Goal: Task Accomplishment & Management: Manage account settings

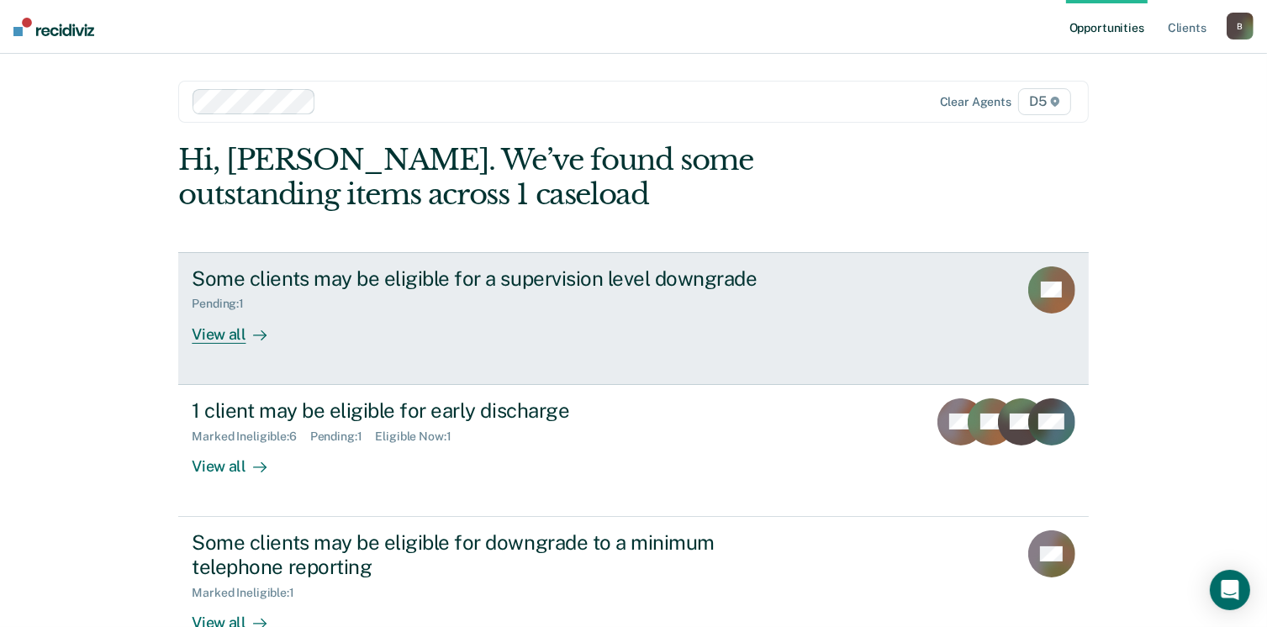
click at [235, 345] on link "Some clients may be eligible for a supervision level downgrade Pending : 1 View…" at bounding box center [633, 318] width 910 height 133
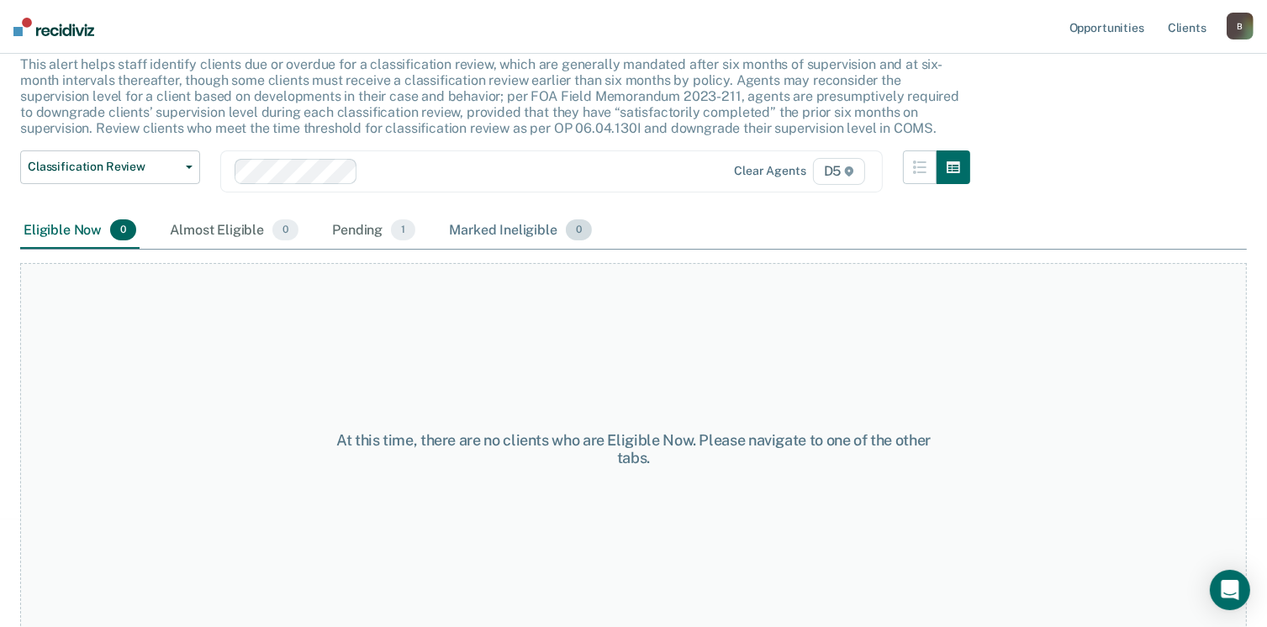
scroll to position [113, 0]
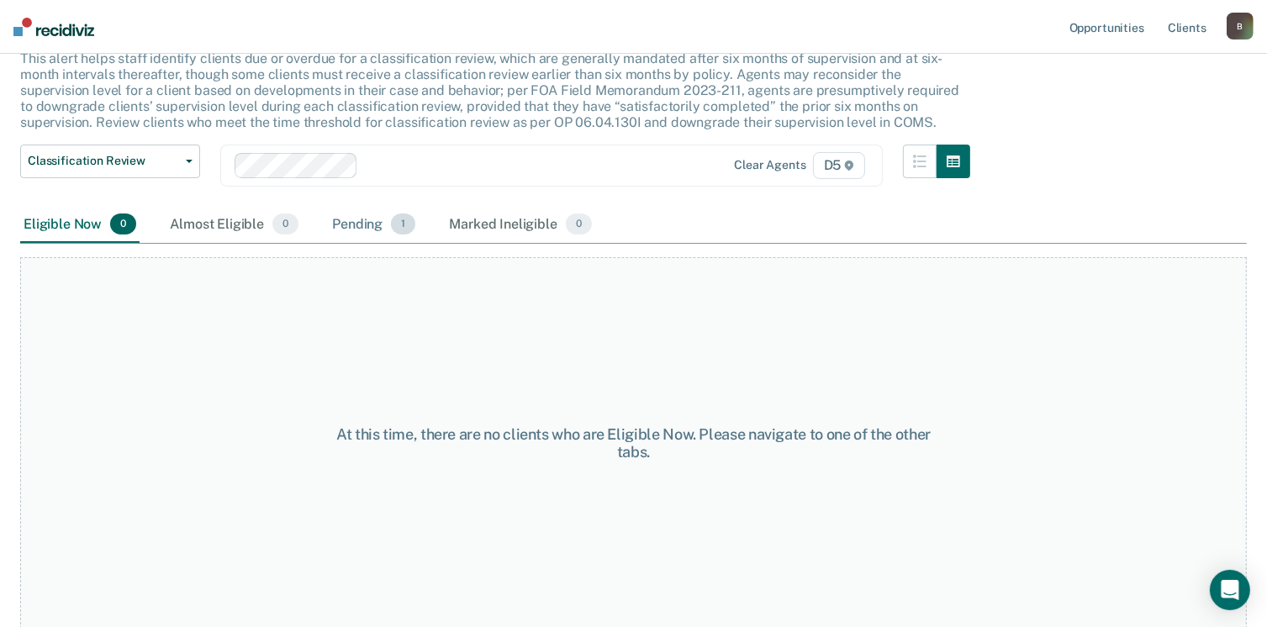
click at [346, 222] on div "Pending 1" at bounding box center [374, 225] width 90 height 37
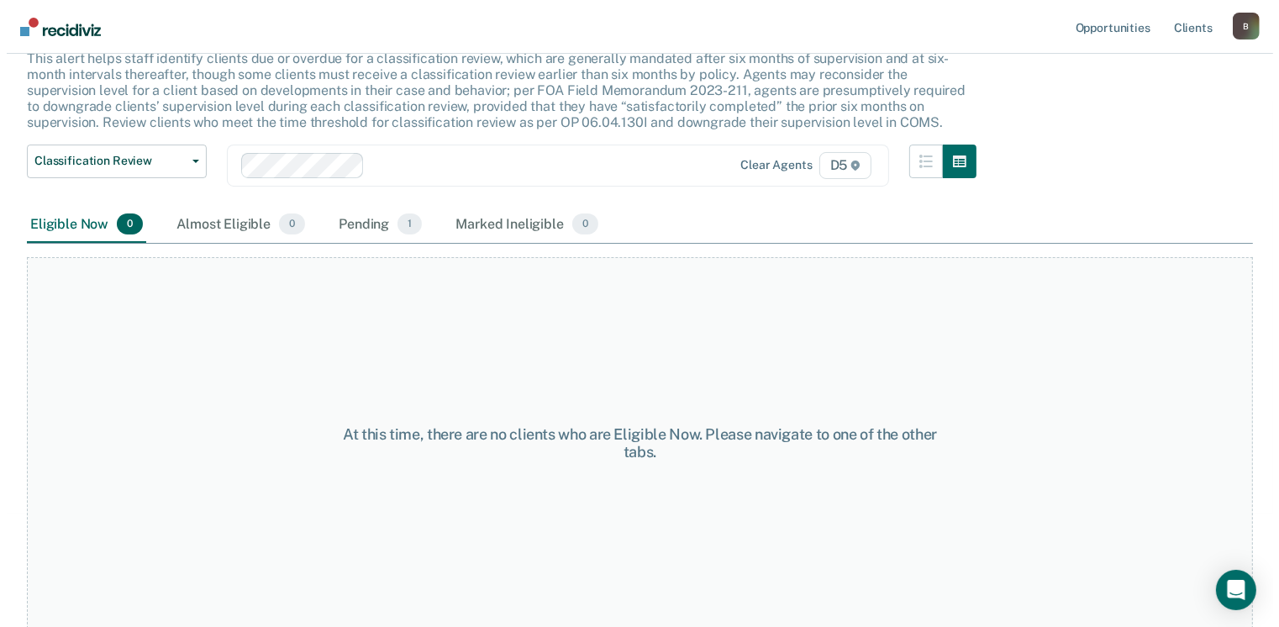
scroll to position [0, 0]
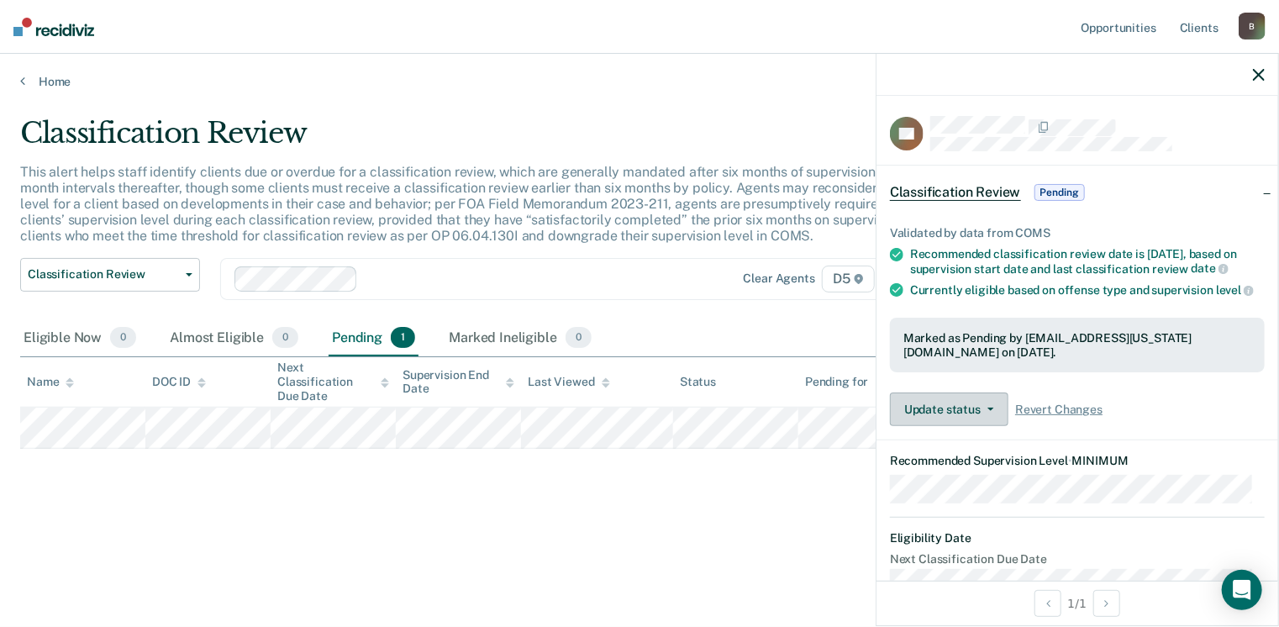
click at [972, 412] on button "Update status" at bounding box center [949, 410] width 119 height 34
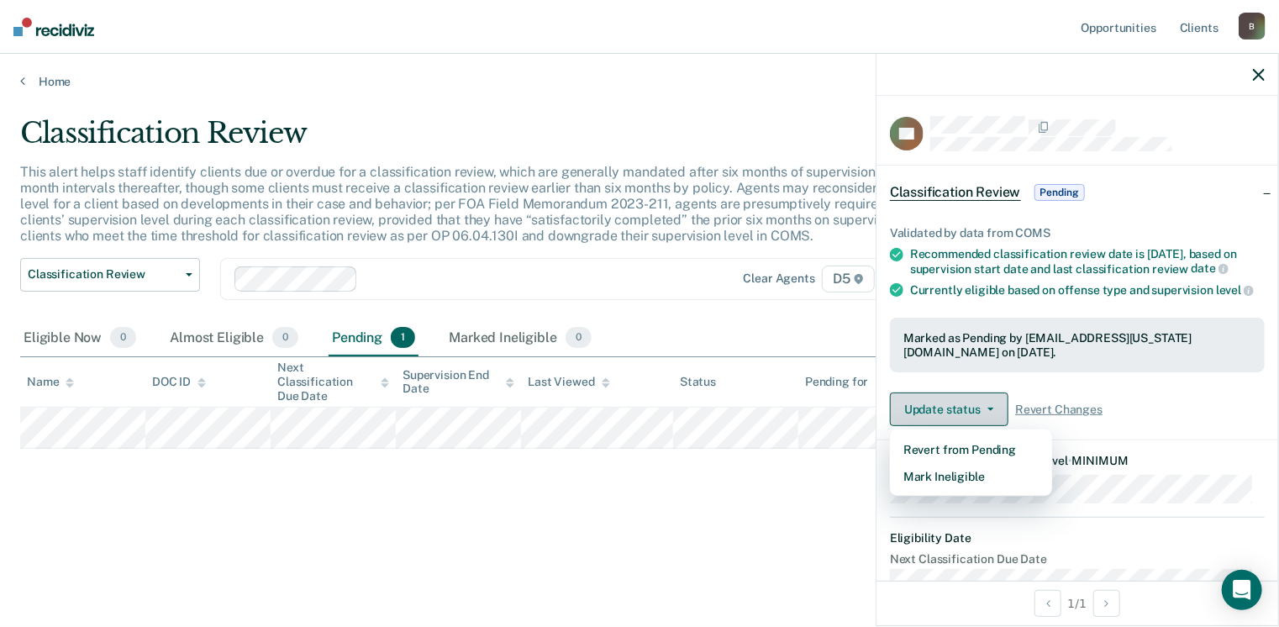
click at [936, 408] on button "Update status" at bounding box center [949, 410] width 119 height 34
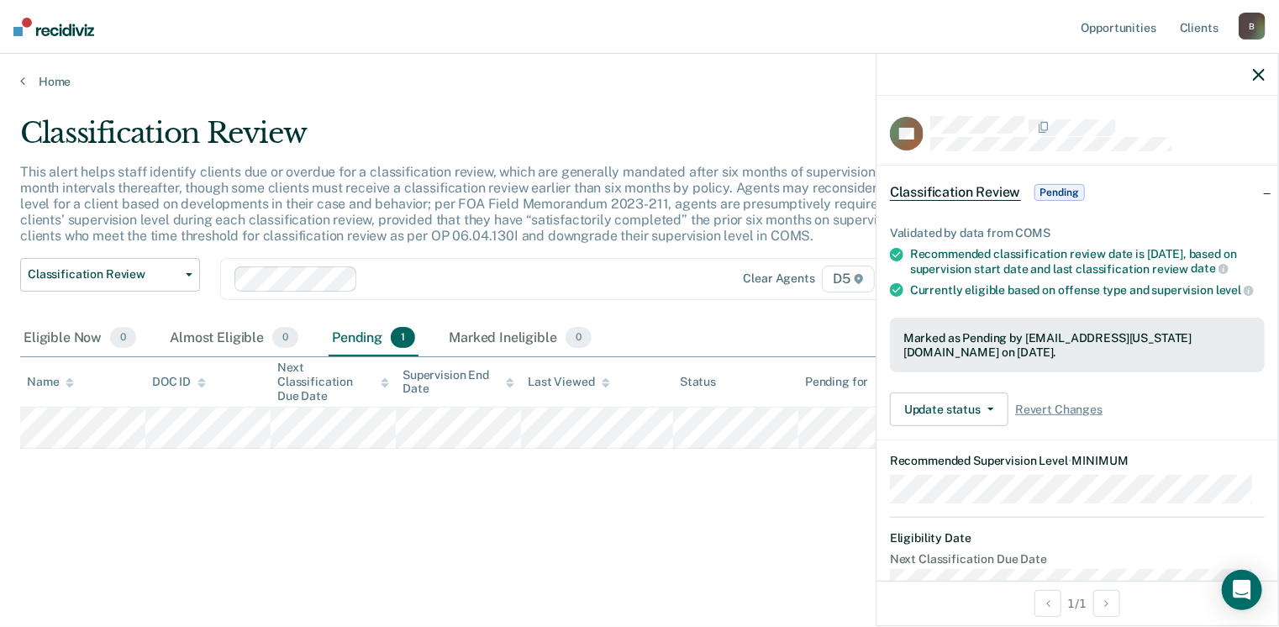
click at [446, 572] on main "Classification Review This alert helps staff identify clients due or overdue fo…" at bounding box center [639, 355] width 1279 height 533
click at [1255, 73] on icon "button" at bounding box center [1259, 75] width 12 height 12
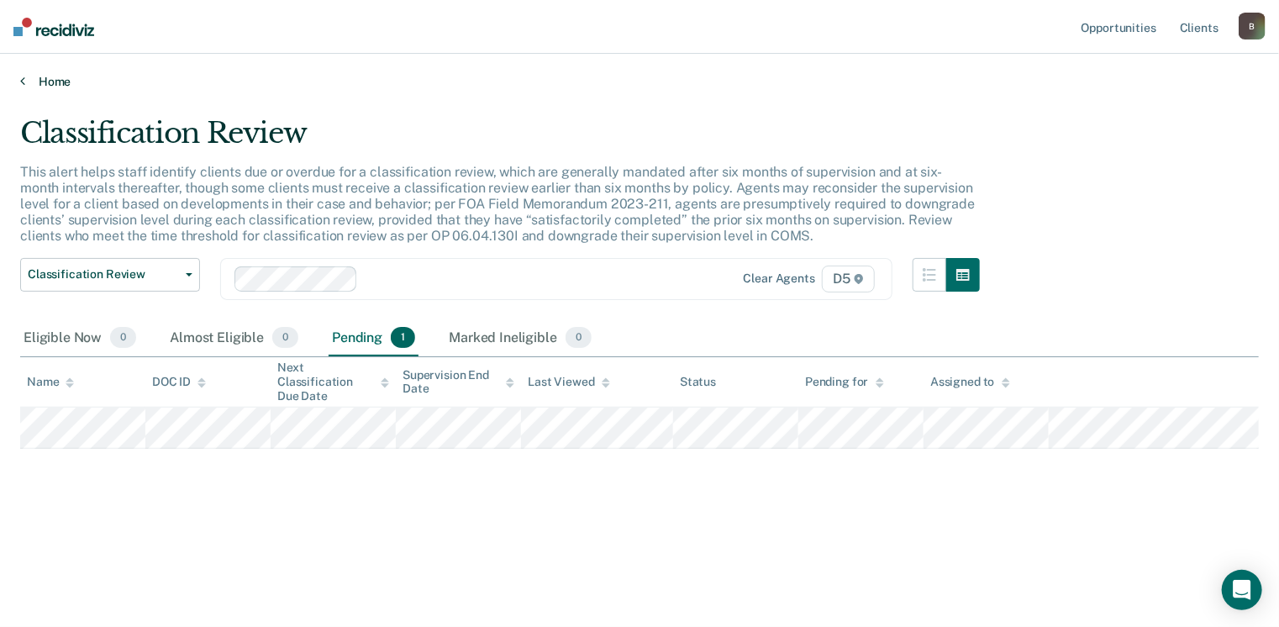
click at [63, 81] on link "Home" at bounding box center [639, 81] width 1239 height 15
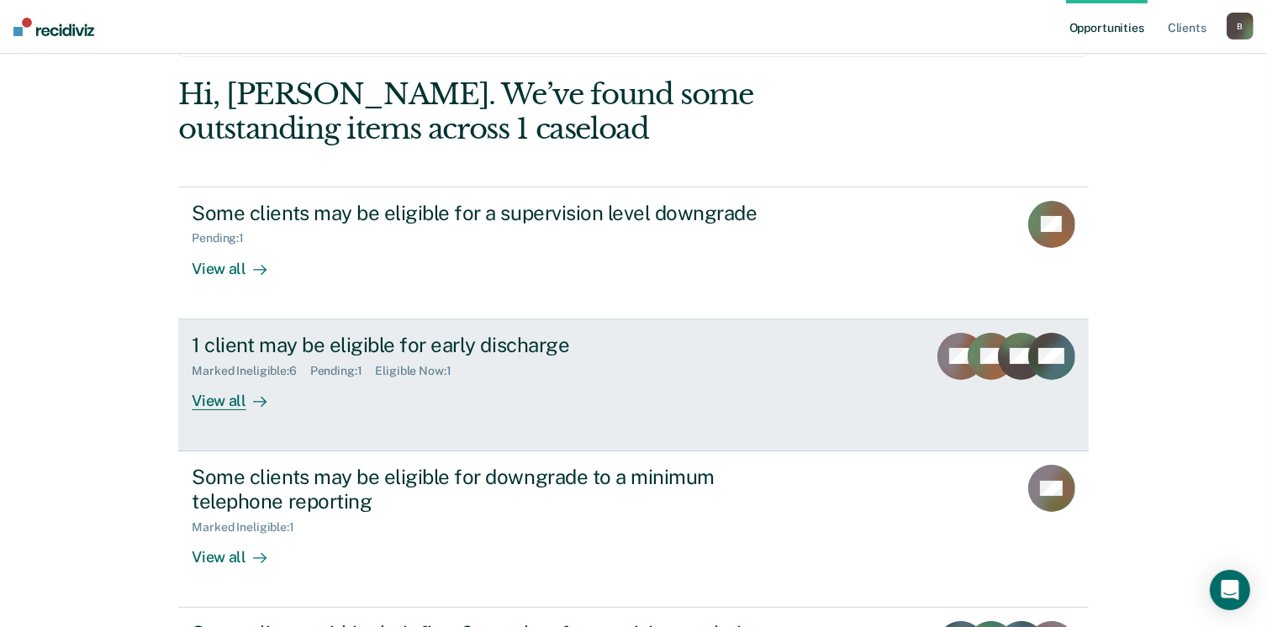
scroll to position [168, 0]
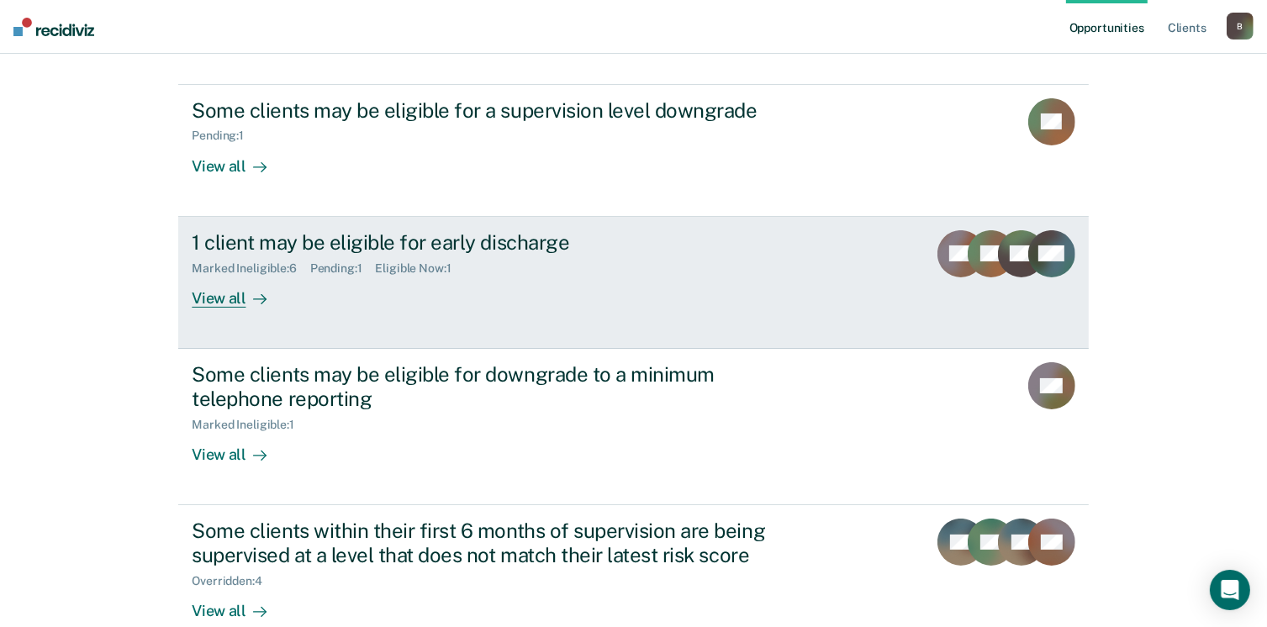
click at [221, 303] on div "View all" at bounding box center [239, 291] width 94 height 33
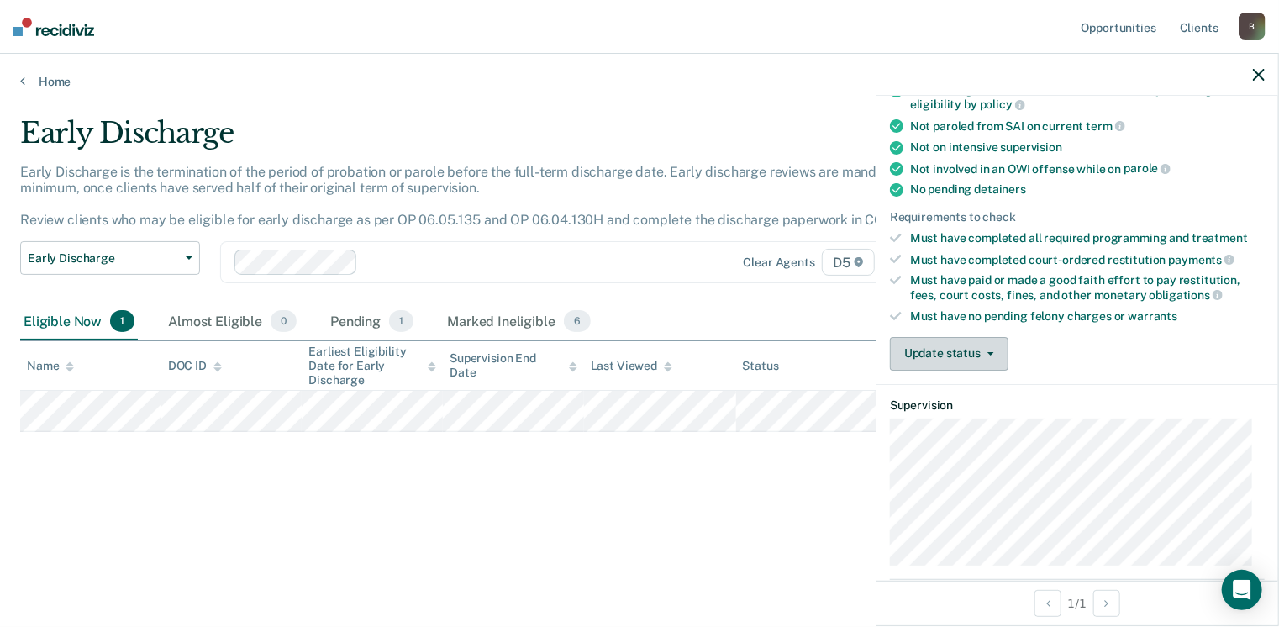
scroll to position [336, 0]
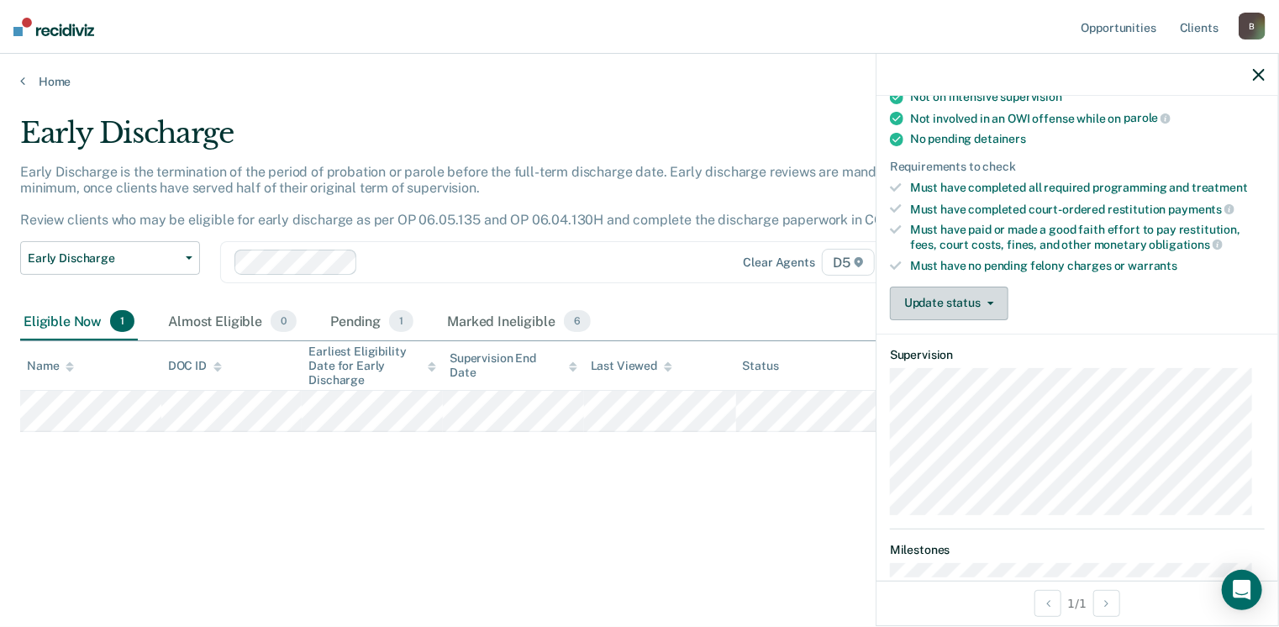
click at [985, 302] on span "button" at bounding box center [987, 303] width 13 height 3
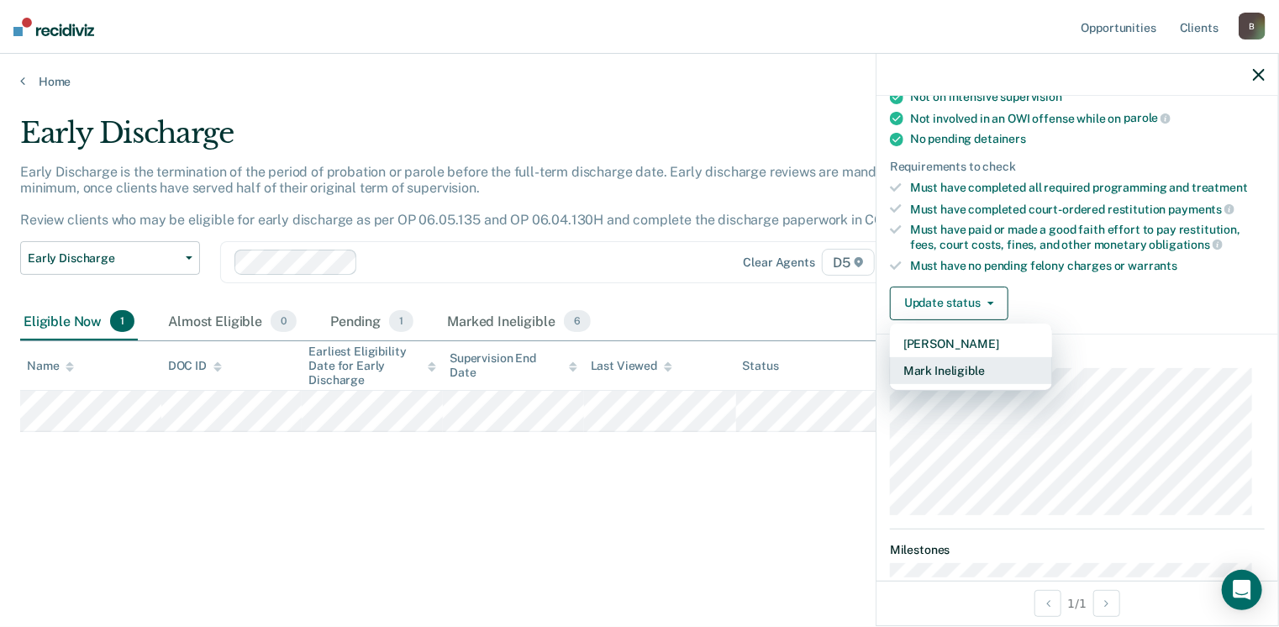
click at [981, 362] on button "Mark Ineligible" at bounding box center [971, 370] width 162 height 27
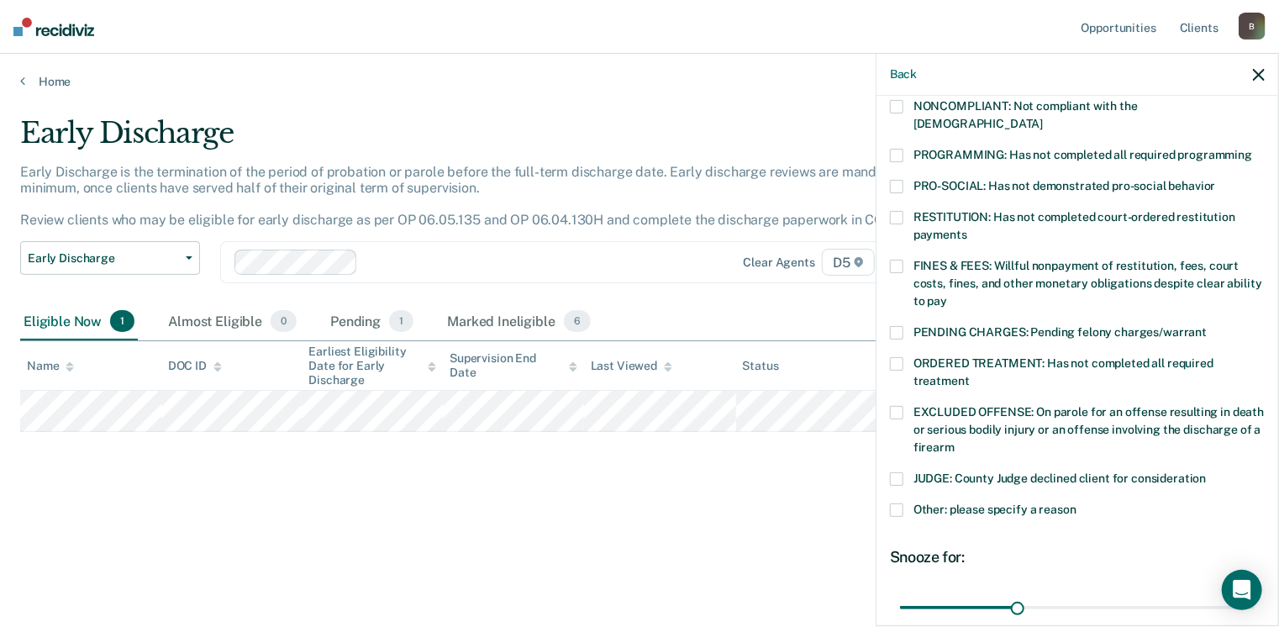
click at [898, 326] on span at bounding box center [896, 332] width 13 height 13
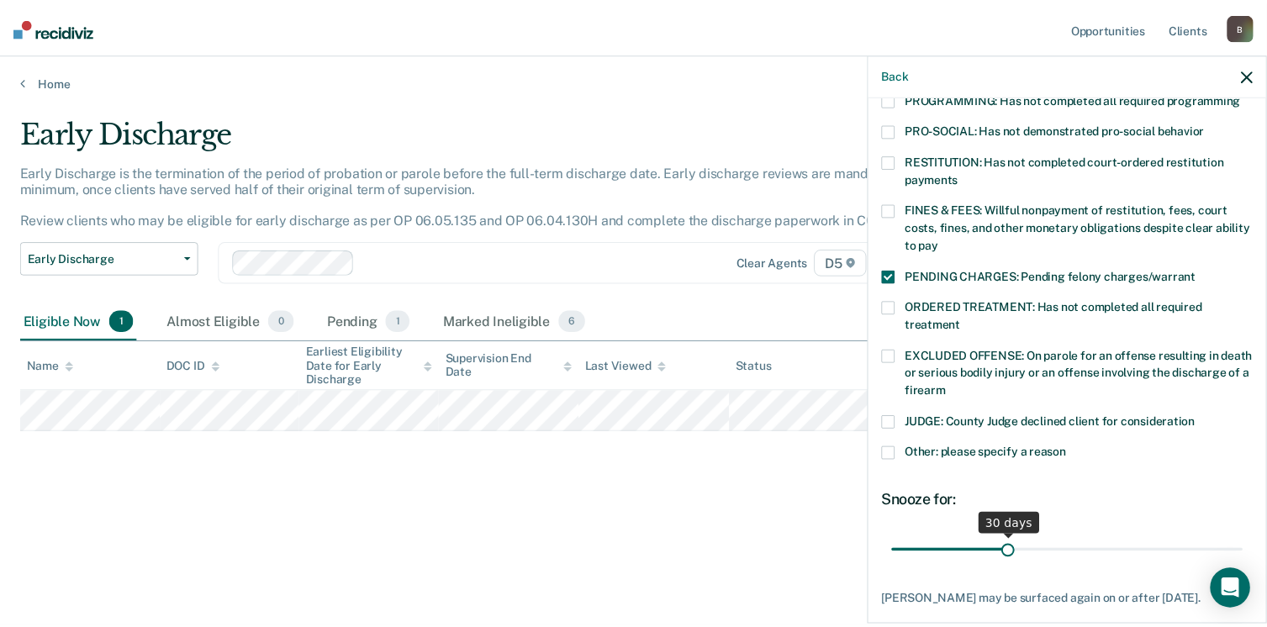
scroll to position [477, 0]
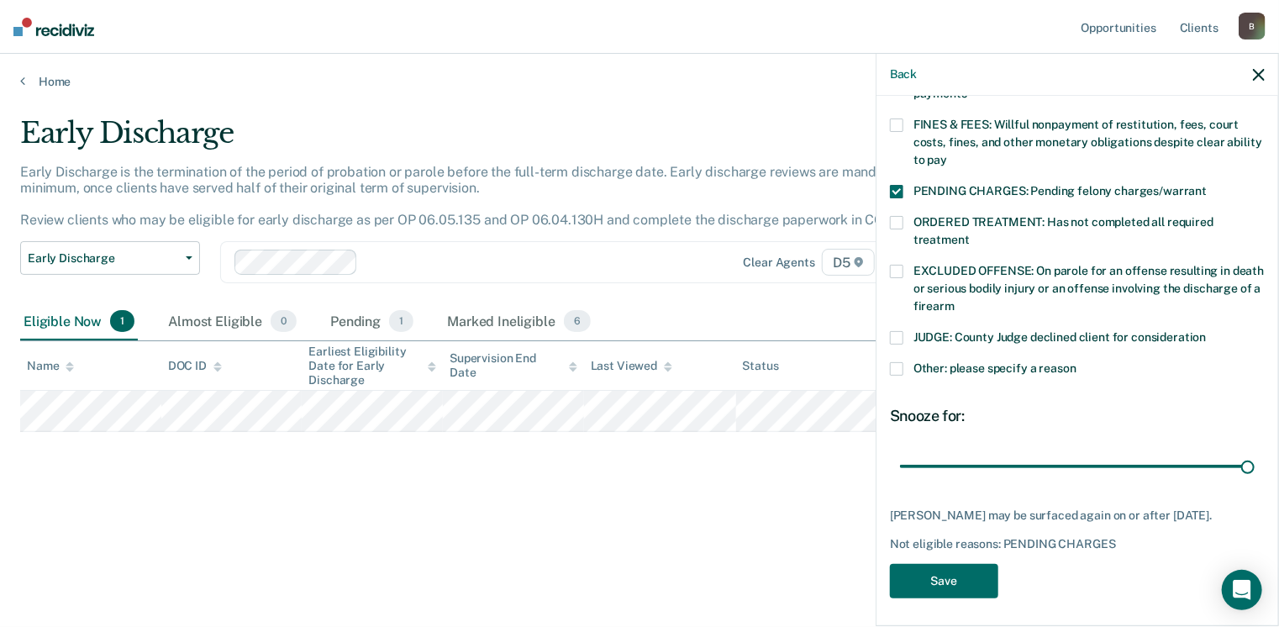
drag, startPoint x: 1005, startPoint y: 445, endPoint x: 1273, endPoint y: 461, distance: 268.7
type input "90"
click at [1255, 456] on input "range" at bounding box center [1077, 466] width 355 height 29
click at [941, 581] on button "Save" at bounding box center [944, 581] width 108 height 34
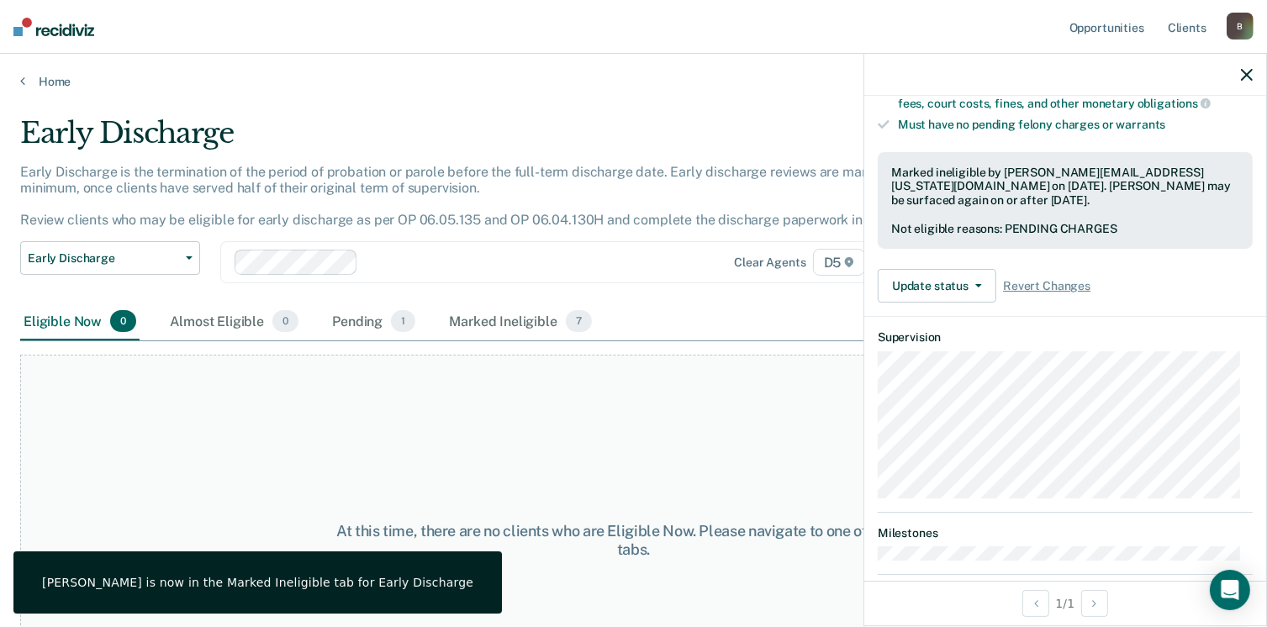
drag, startPoint x: 1252, startPoint y: 71, endPoint x: 1221, endPoint y: 89, distance: 36.9
click at [1251, 71] on div at bounding box center [1065, 75] width 402 height 42
click at [1247, 71] on icon "button" at bounding box center [1247, 75] width 12 height 12
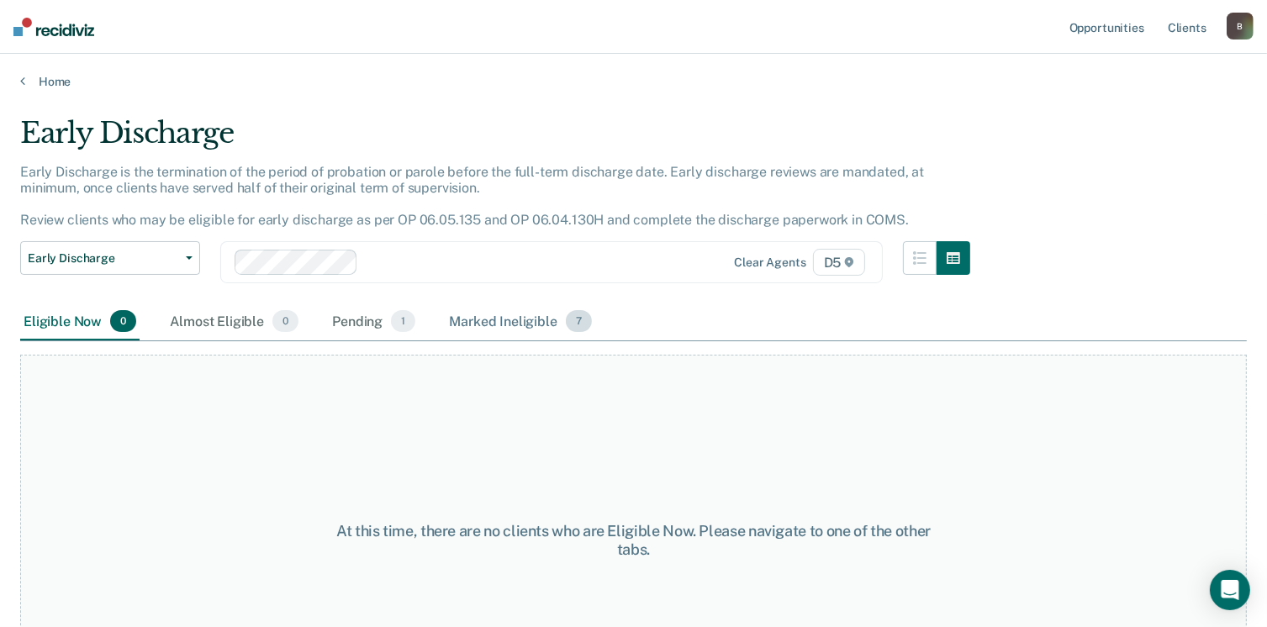
click at [530, 330] on div "Marked Ineligible 7" at bounding box center [521, 321] width 150 height 37
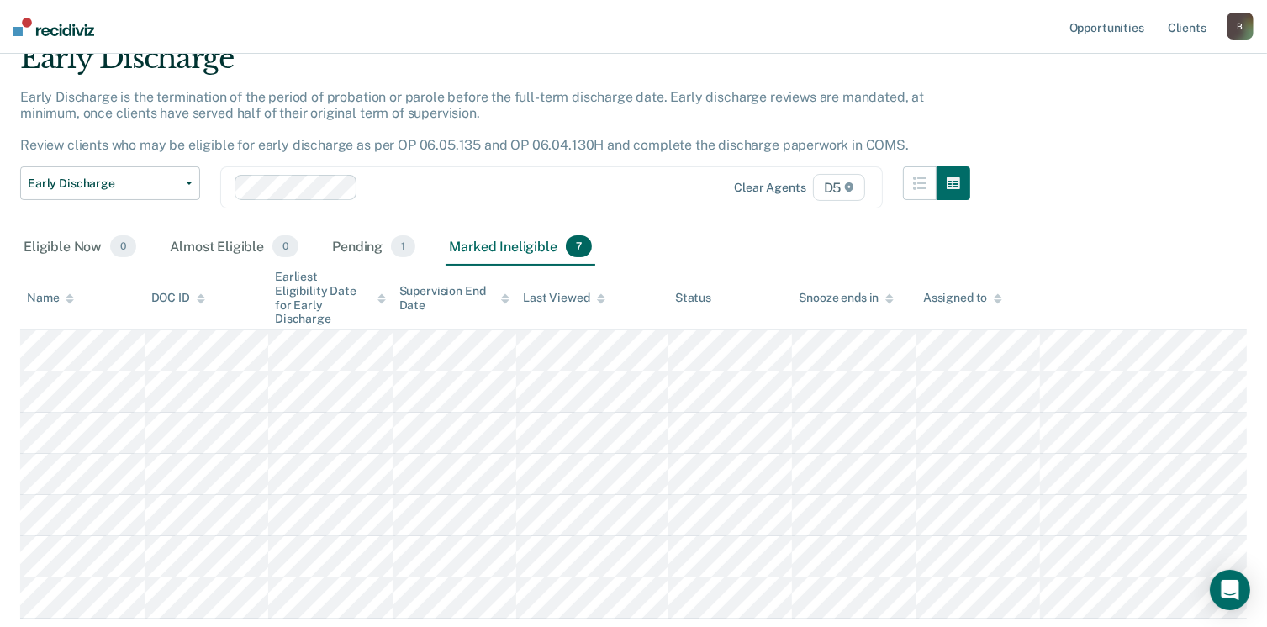
scroll to position [0, 0]
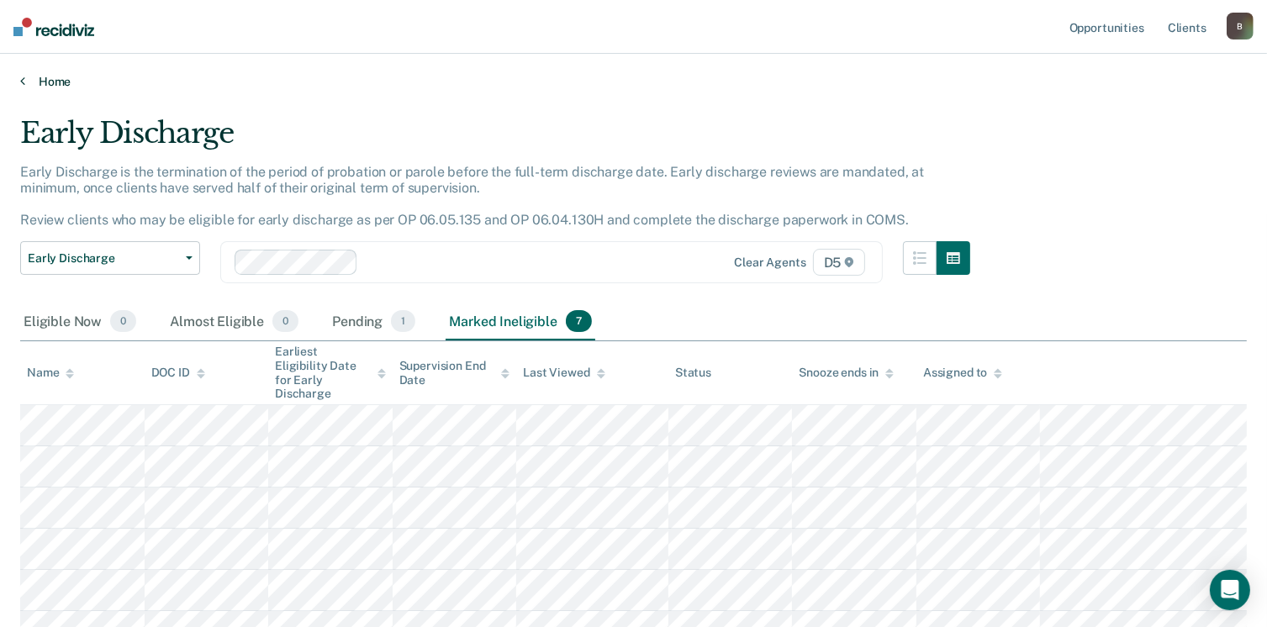
click at [55, 83] on link "Home" at bounding box center [633, 81] width 1226 height 15
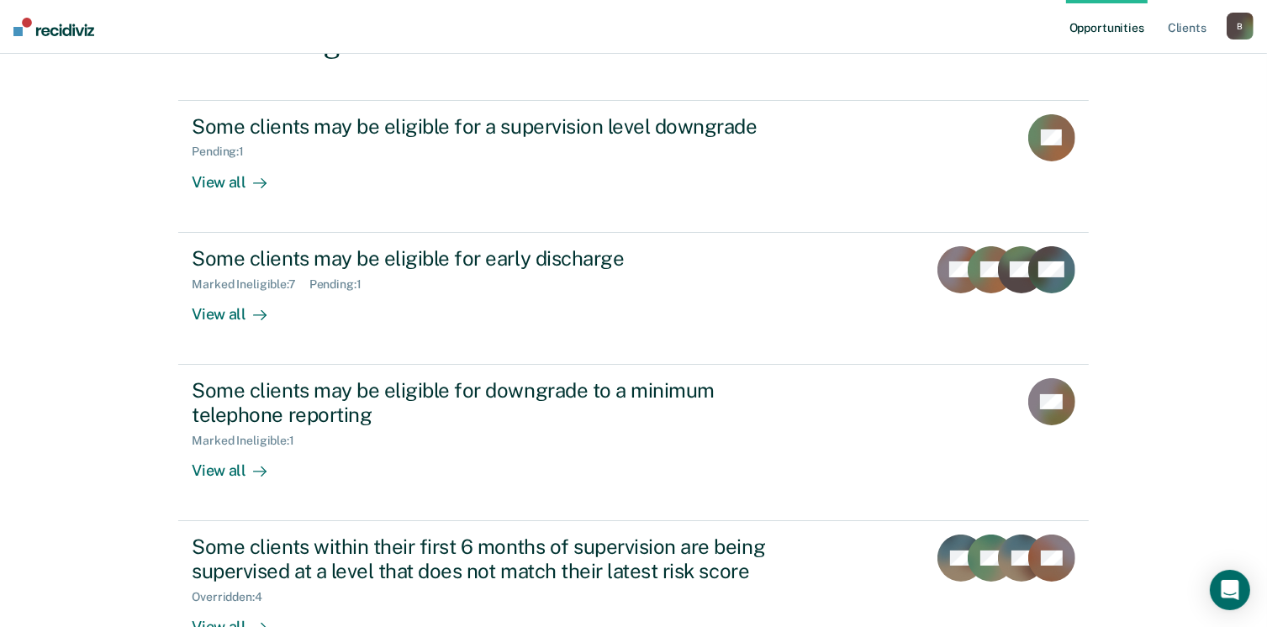
scroll to position [168, 0]
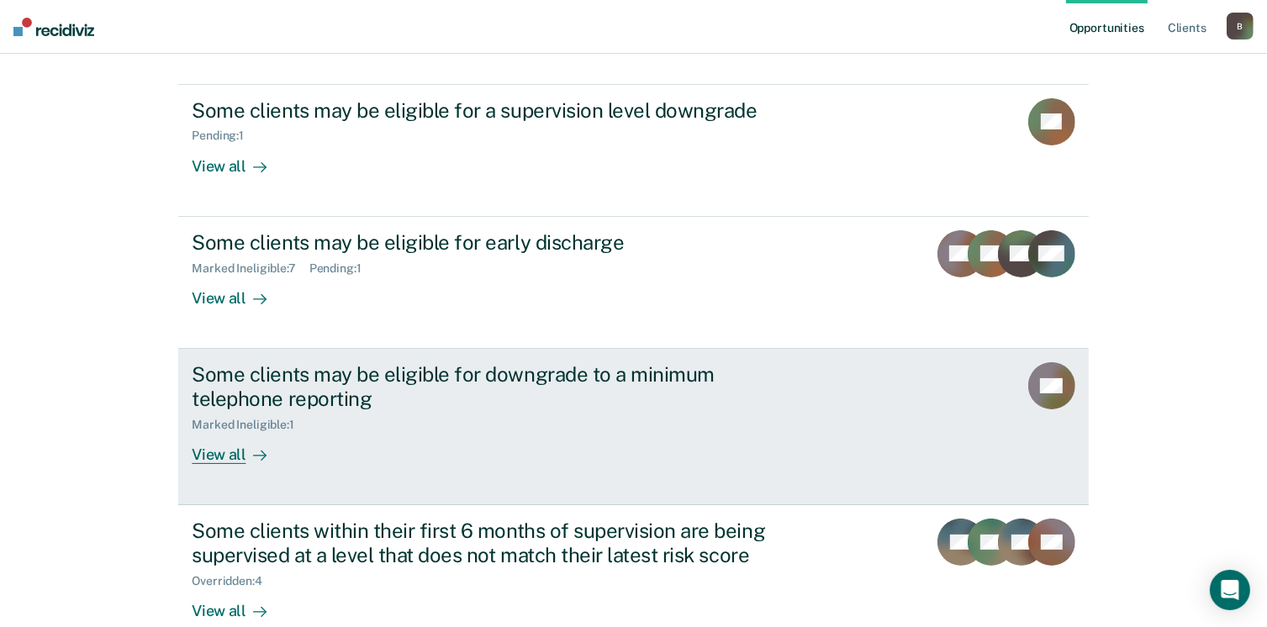
click at [212, 451] on div "View all" at bounding box center [239, 447] width 94 height 33
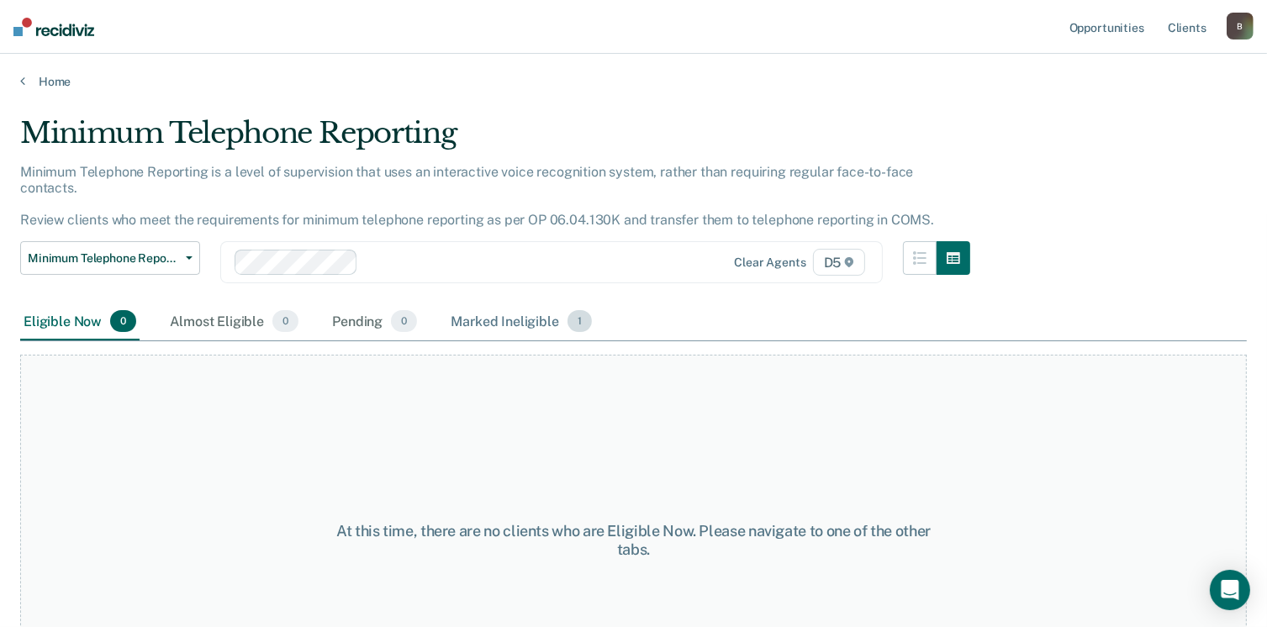
click at [498, 310] on div "Marked Ineligible 1" at bounding box center [521, 321] width 148 height 37
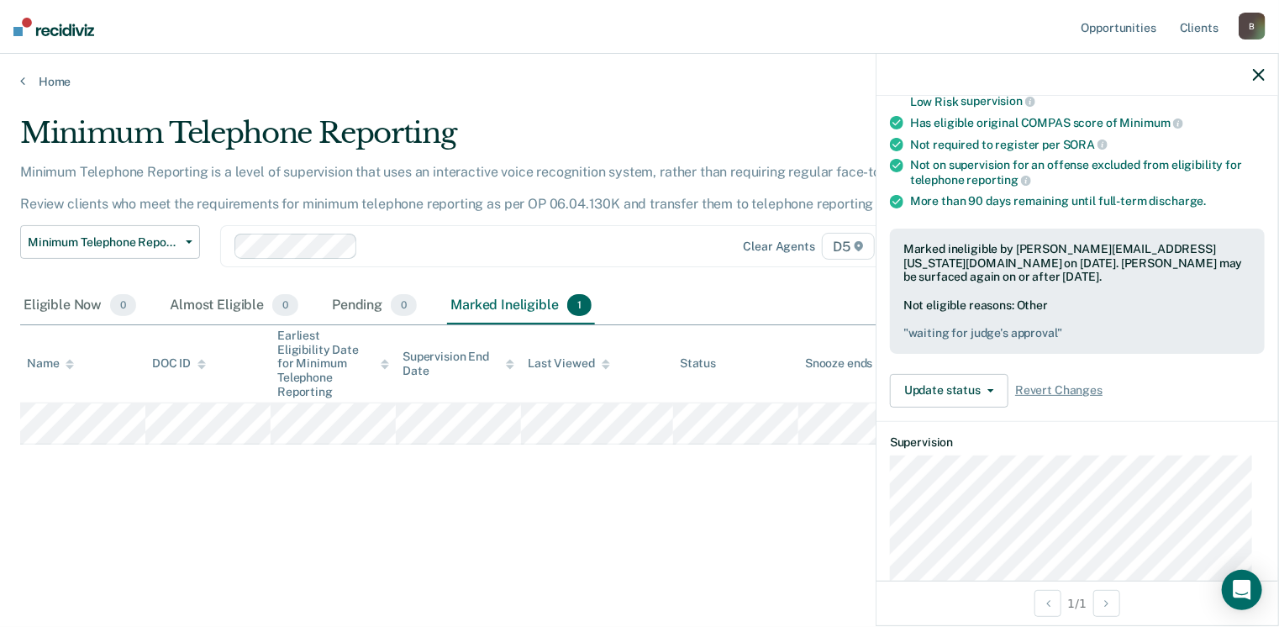
scroll to position [168, 0]
click at [939, 402] on div "Validated by data from COMS Served at least six months on Minimum In-Person or …" at bounding box center [1078, 225] width 402 height 389
click at [938, 391] on button "Update status" at bounding box center [949, 390] width 119 height 34
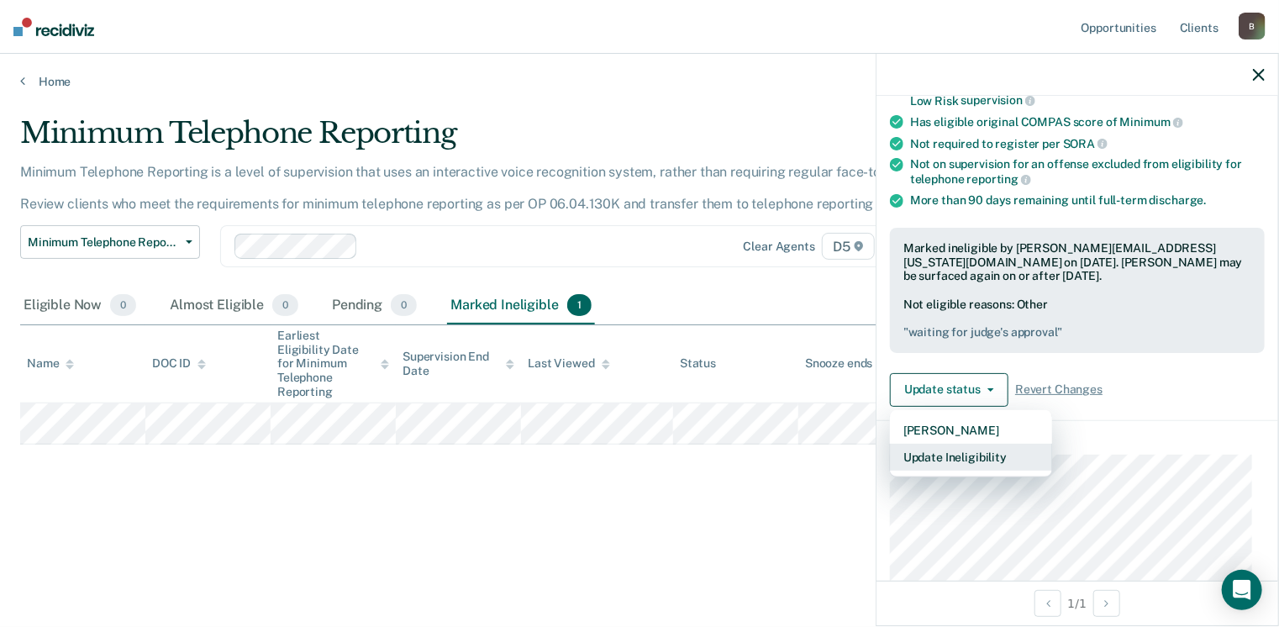
click at [938, 458] on button "Update Ineligibility" at bounding box center [971, 457] width 162 height 27
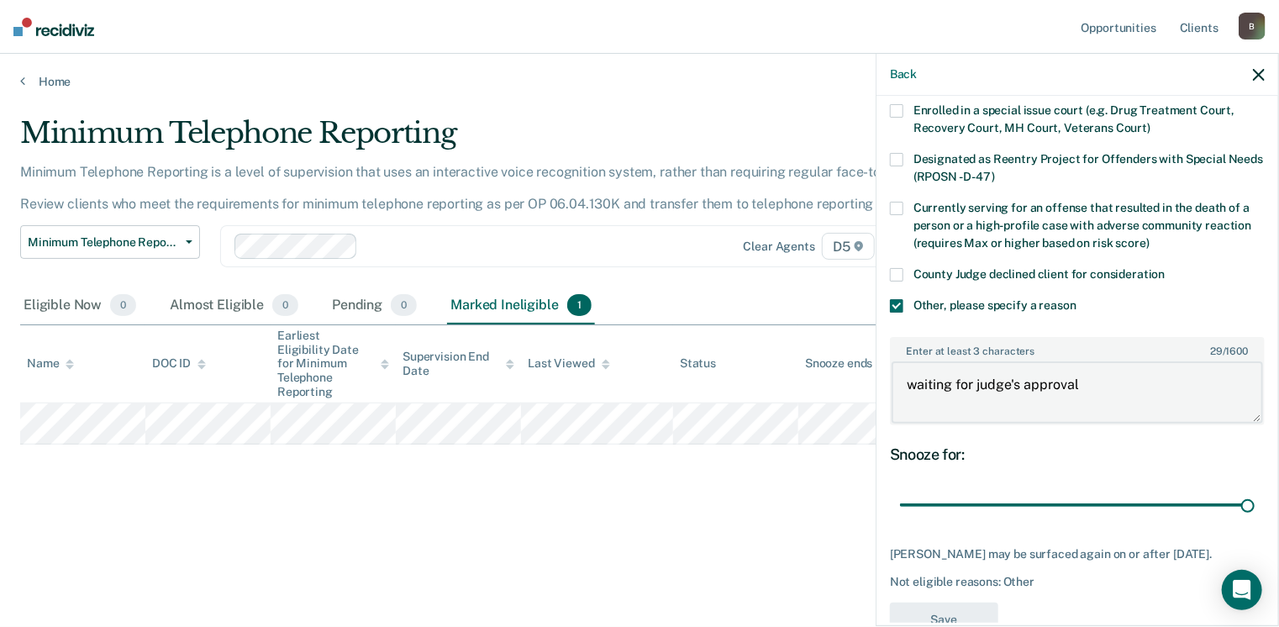
drag, startPoint x: 978, startPoint y: 384, endPoint x: 899, endPoint y: 383, distance: 79.9
click at [899, 383] on textarea "waiting for judge's approval" at bounding box center [1078, 392] width 372 height 62
drag, startPoint x: 1057, startPoint y: 389, endPoint x: 958, endPoint y: 377, distance: 99.9
click at [958, 377] on textarea "judge's approval" at bounding box center [1078, 392] width 372 height 62
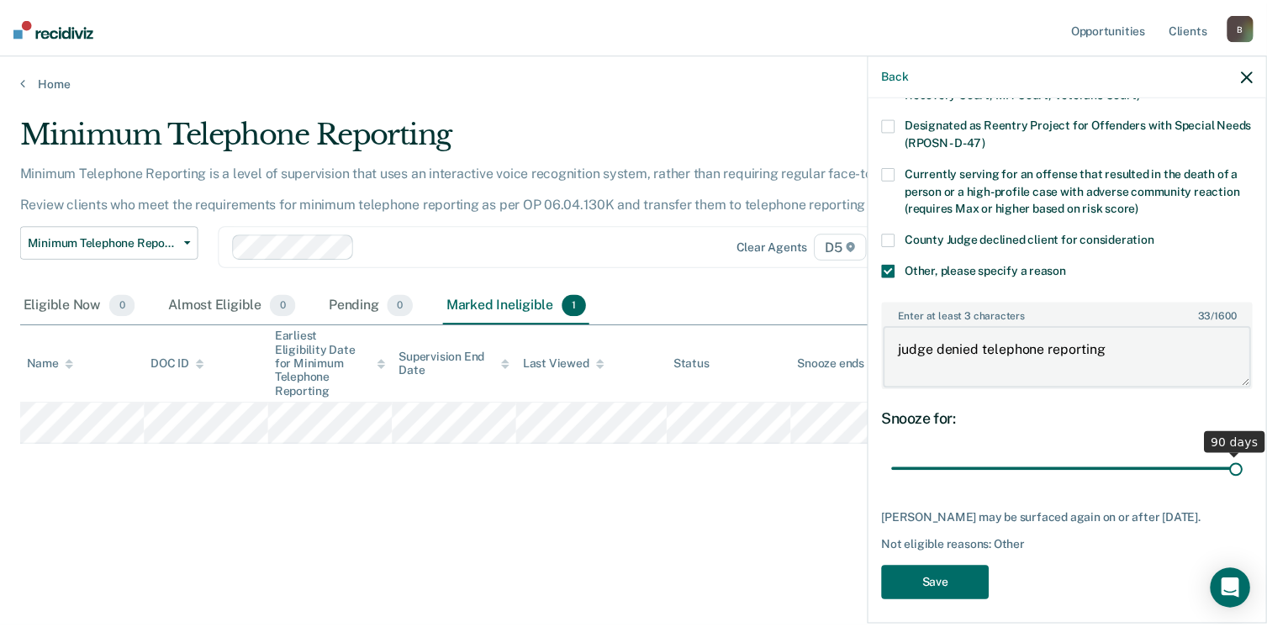
scroll to position [223, 0]
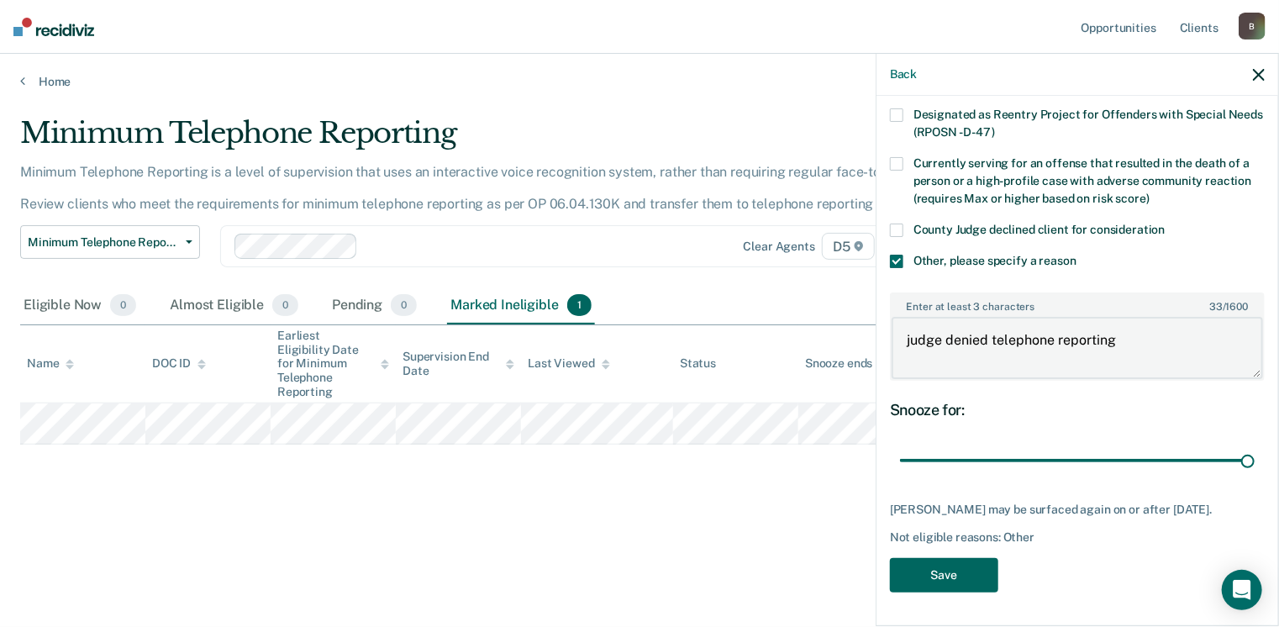
type textarea "judge denied telephone reporting"
click at [920, 562] on button "Save" at bounding box center [944, 575] width 108 height 34
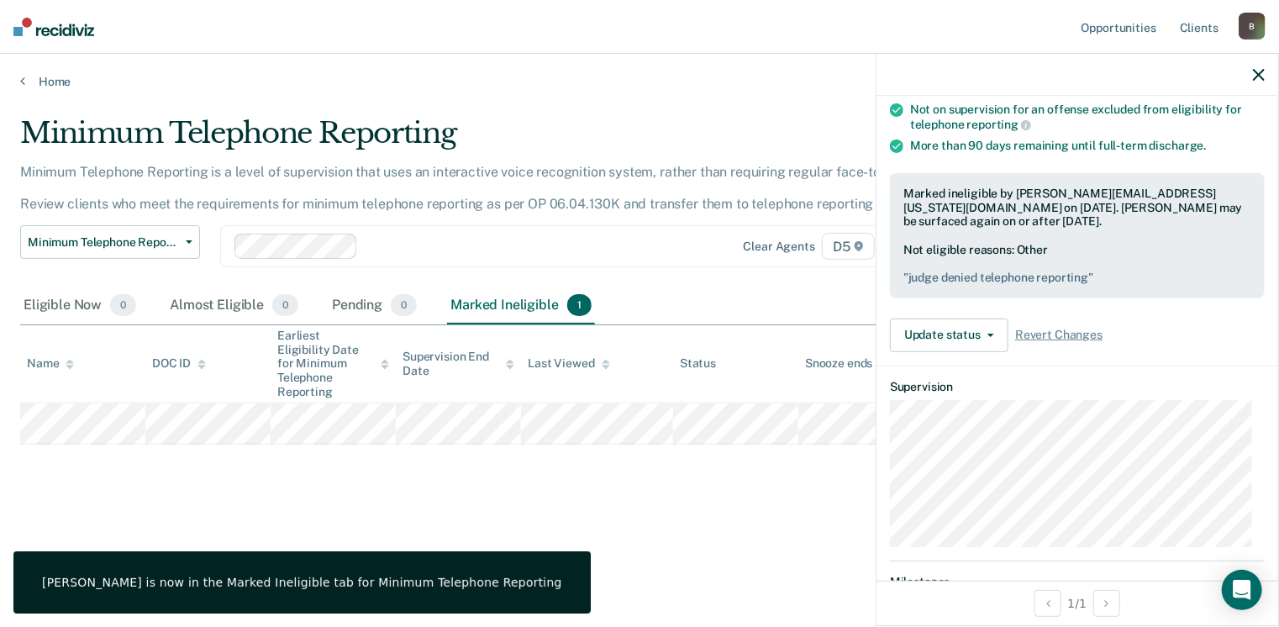
click at [1259, 76] on icon "button" at bounding box center [1259, 75] width 12 height 12
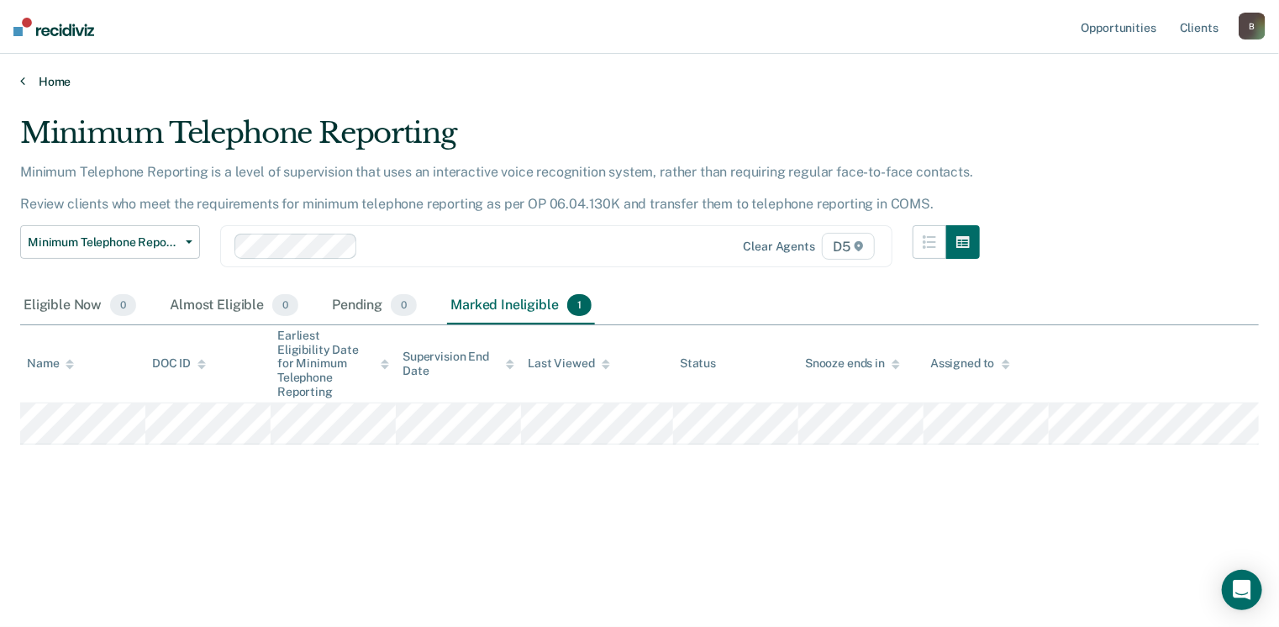
click at [56, 86] on link "Home" at bounding box center [639, 81] width 1239 height 15
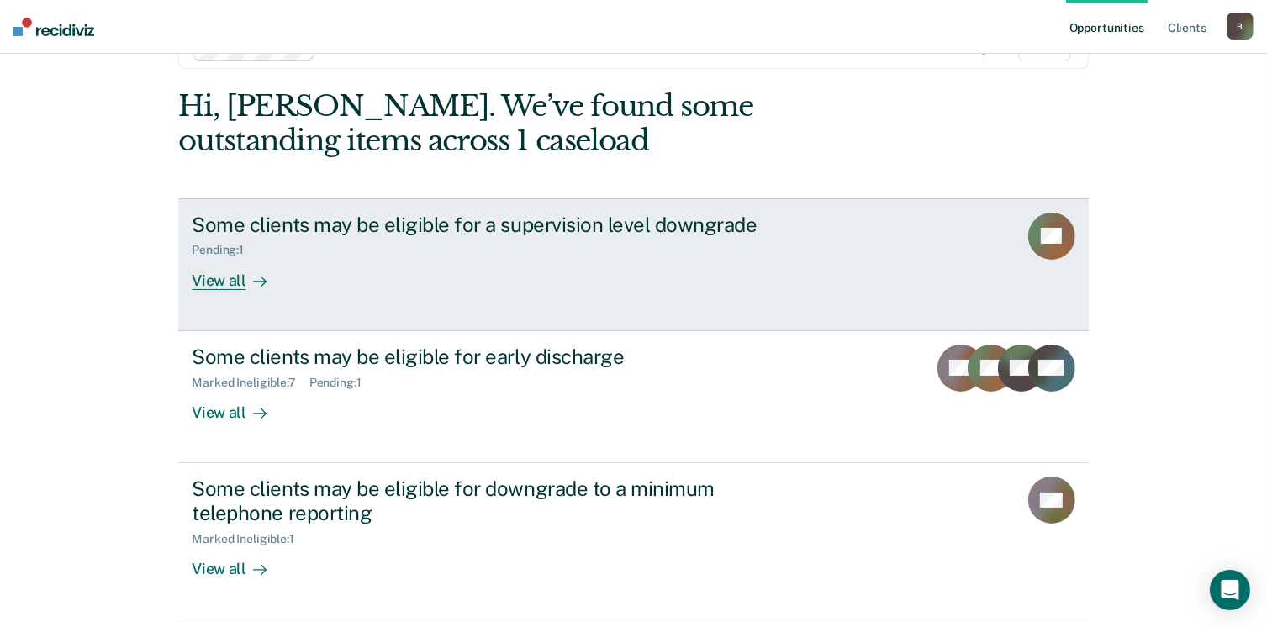
scroll to position [268, 0]
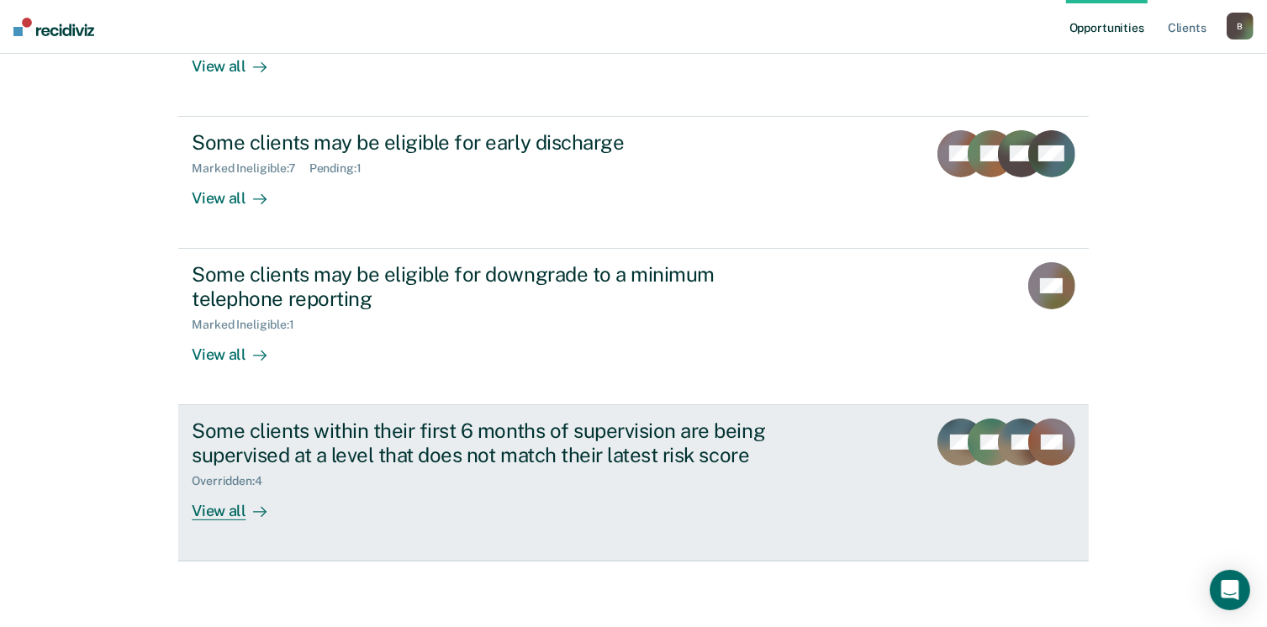
click at [227, 514] on div "View all" at bounding box center [239, 504] width 94 height 33
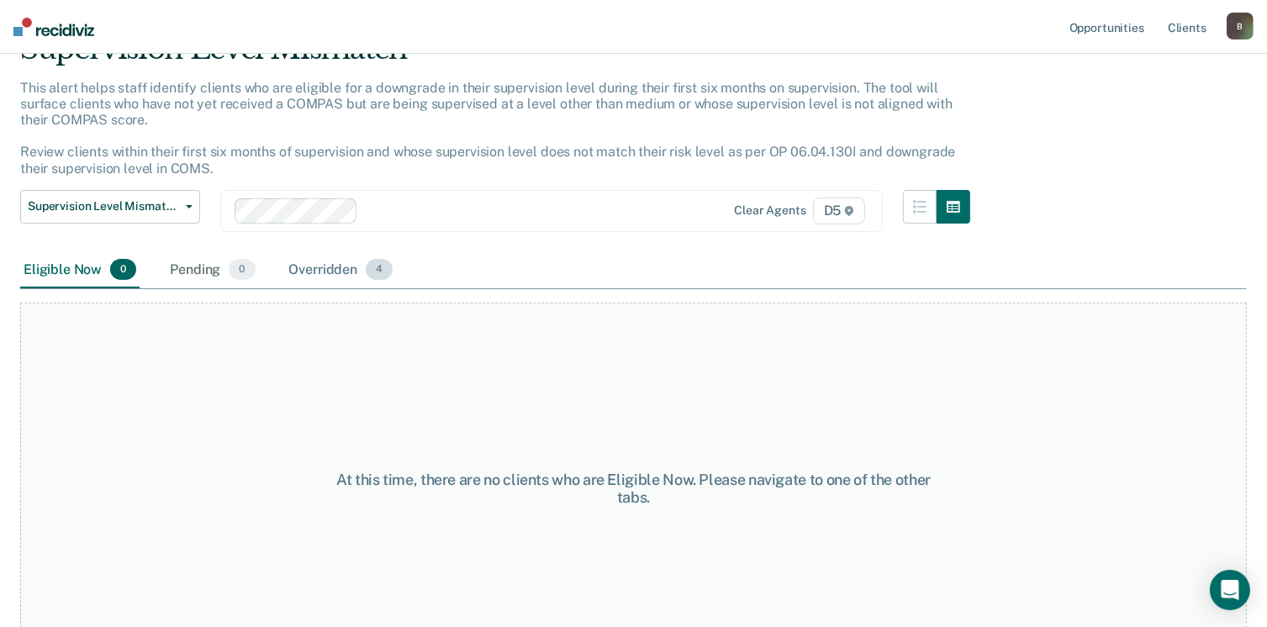
click at [303, 272] on div "Overridden 4" at bounding box center [341, 270] width 111 height 37
